Goal: Task Accomplishment & Management: Manage account settings

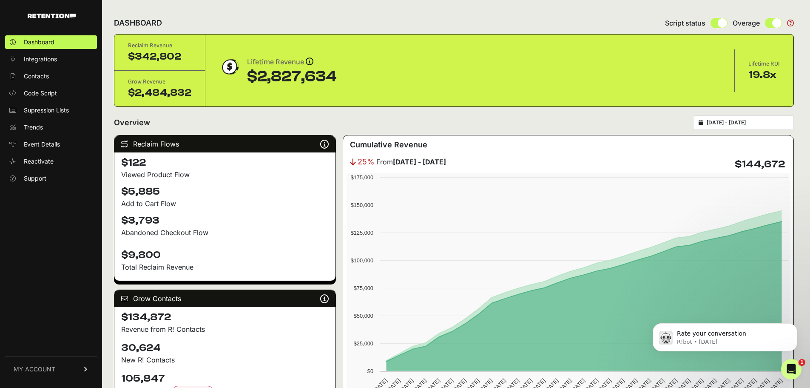
click at [40, 371] on span "MY ACCOUNT" at bounding box center [35, 369] width 42 height 9
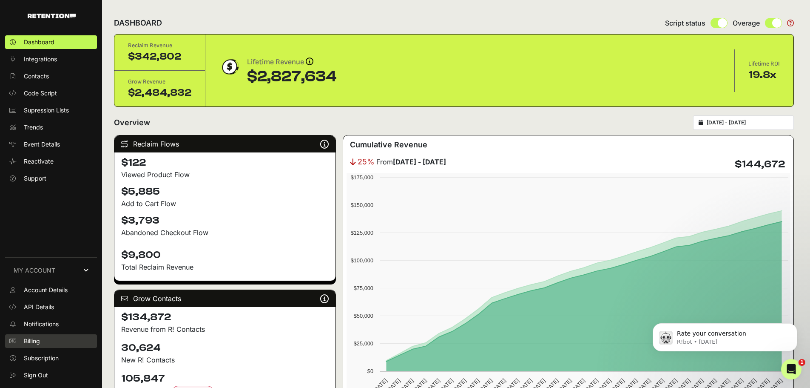
click at [26, 340] on span "Billing" at bounding box center [32, 341] width 16 height 9
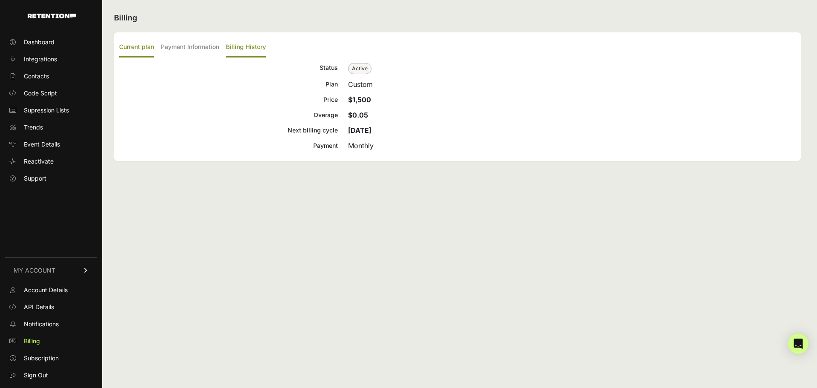
click at [239, 49] on label "Billing History" at bounding box center [246, 47] width 40 height 20
click at [0, 0] on input "Billing History" at bounding box center [0, 0] width 0 height 0
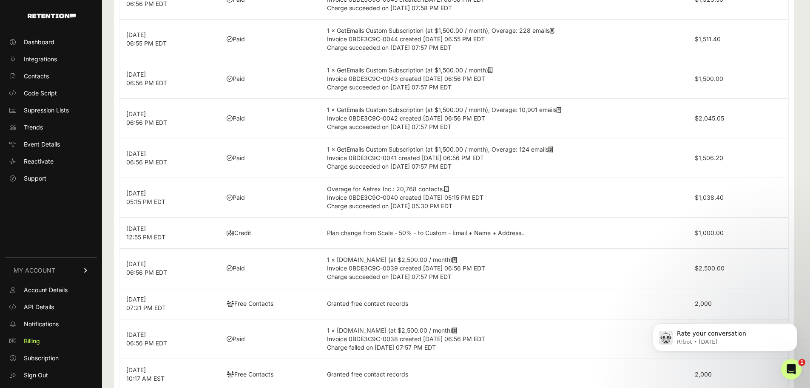
scroll to position [174, 0]
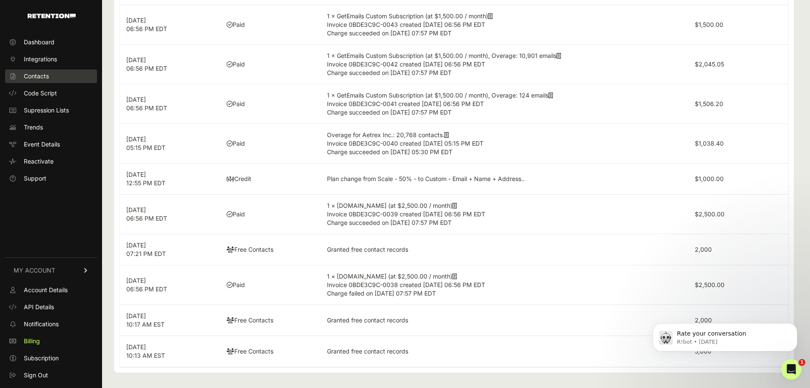
click at [35, 75] on span "Contacts" at bounding box center [36, 76] width 25 height 9
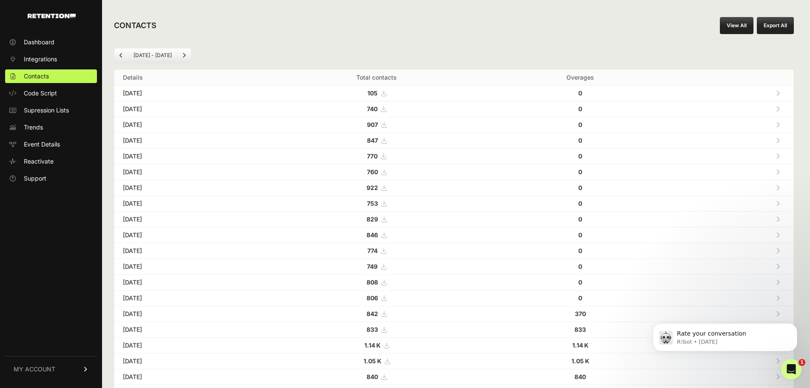
click at [48, 367] on span "MY ACCOUNT" at bounding box center [35, 369] width 42 height 9
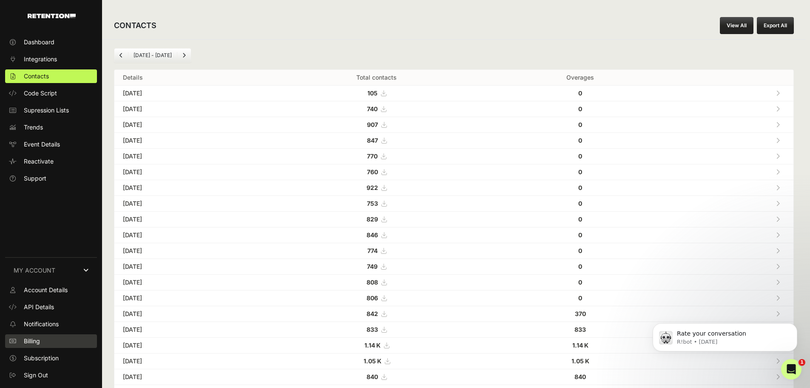
click at [35, 341] on span "Billing" at bounding box center [32, 341] width 16 height 9
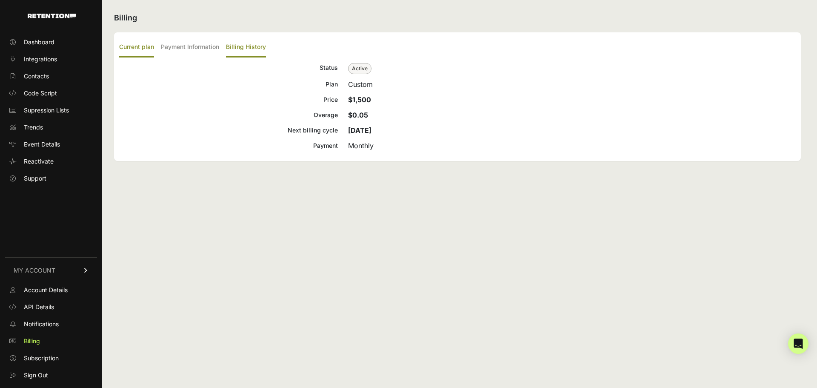
click at [240, 46] on label "Billing History" at bounding box center [246, 47] width 40 height 20
click at [0, 0] on input "Billing History" at bounding box center [0, 0] width 0 height 0
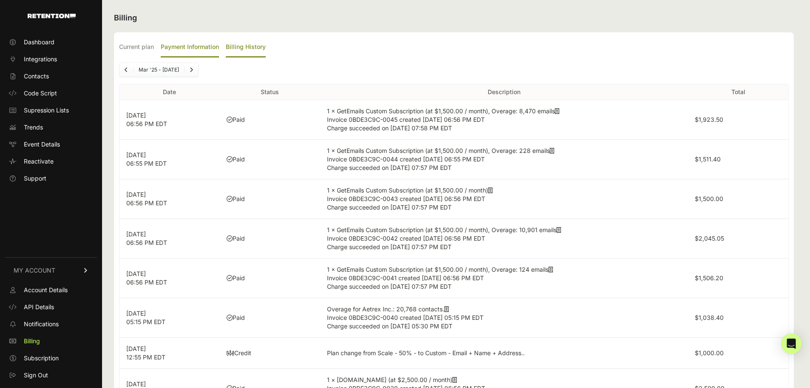
click at [185, 48] on label "Payment Information" at bounding box center [190, 47] width 58 height 20
click at [0, 0] on input "Payment Information" at bounding box center [0, 0] width 0 height 0
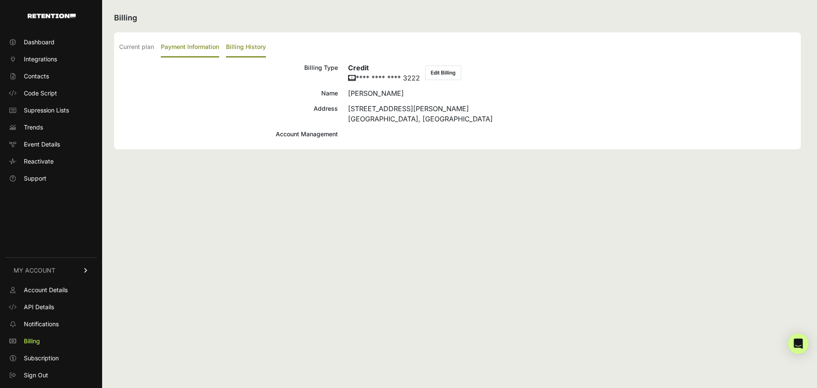
click at [242, 55] on label "Billing History" at bounding box center [246, 47] width 40 height 20
click at [0, 0] on input "Billing History" at bounding box center [0, 0] width 0 height 0
